Goal: Find specific page/section: Find specific page/section

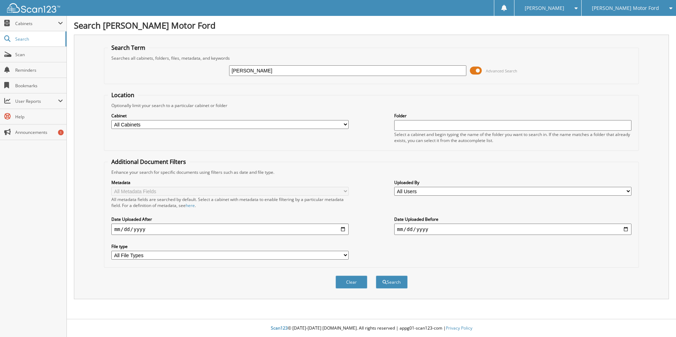
type input "[PERSON_NAME]"
click at [376, 276] on button "Search" at bounding box center [392, 282] width 32 height 13
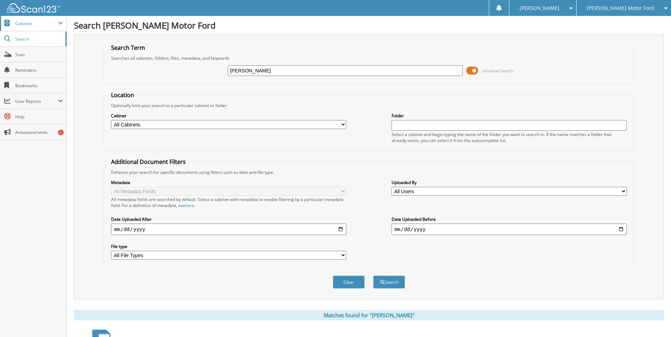
click at [27, 21] on span "Cabinets" at bounding box center [36, 24] width 43 height 6
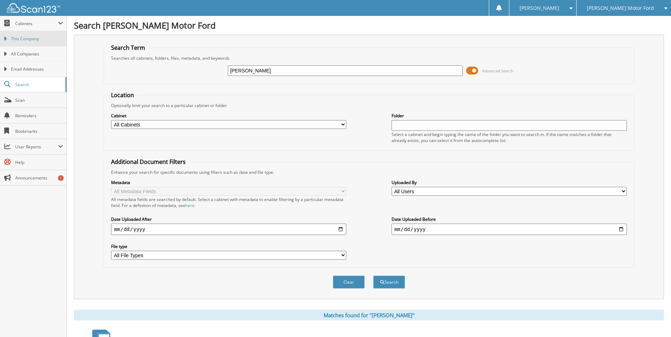
click at [28, 38] on span "This Company" at bounding box center [37, 39] width 52 height 6
